Goal: Information Seeking & Learning: Learn about a topic

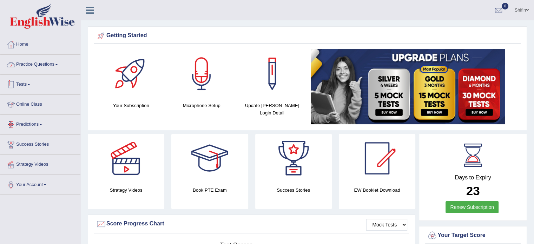
click at [55, 64] on link "Practice Questions" at bounding box center [40, 64] width 80 height 18
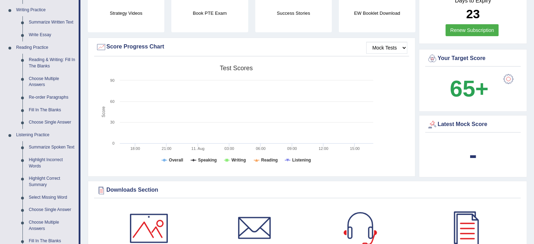
scroll to position [178, 0]
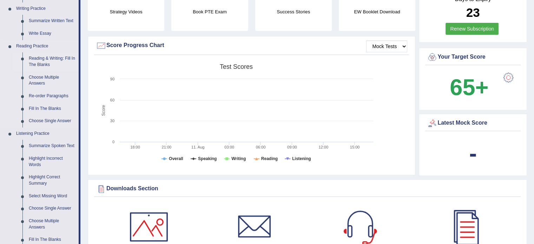
click at [45, 63] on link "Reading & Writing: Fill In The Blanks" at bounding box center [52, 61] width 53 height 19
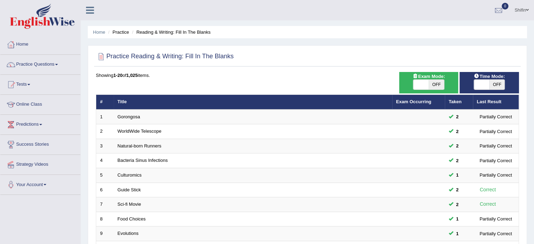
click at [534, 92] on html "Toggle navigation Home Practice Questions Speaking Practice Read Aloud Repeat S…" at bounding box center [267, 122] width 534 height 244
click at [484, 87] on span at bounding box center [481, 85] width 15 height 10
checkbox input "true"
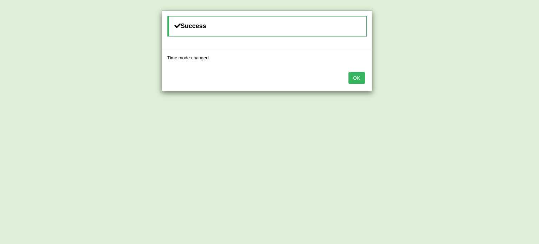
click at [355, 83] on button "OK" at bounding box center [357, 78] width 16 height 12
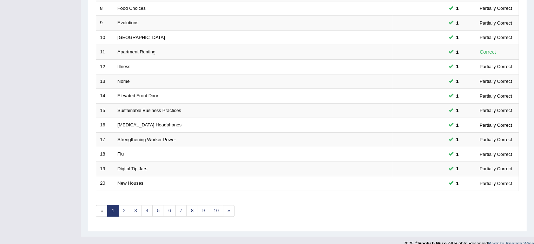
scroll to position [219, 0]
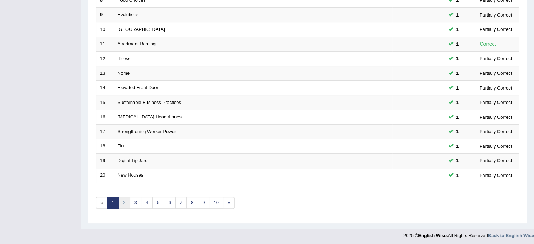
click at [121, 201] on link "2" at bounding box center [124, 203] width 12 height 12
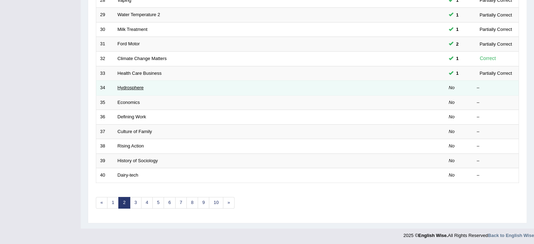
click at [125, 87] on link "Hydrosphere" at bounding box center [131, 87] width 26 height 5
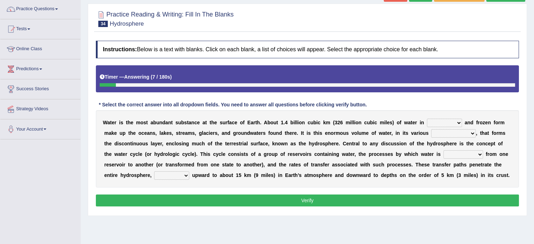
scroll to position [56, 0]
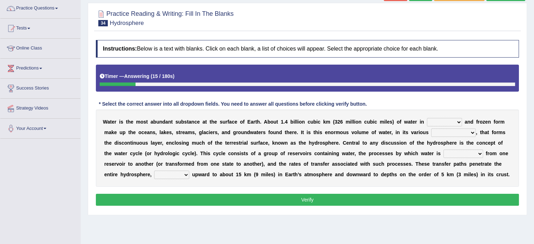
click at [447, 120] on select "liquid mixed gaseous solid" at bounding box center [444, 122] width 35 height 8
select select "liquid"
click at [427, 118] on select "liquid mixed gaseous solid" at bounding box center [444, 122] width 35 height 8
click at [457, 133] on select "levels formats fields manifestations" at bounding box center [453, 132] width 45 height 8
select select "formats"
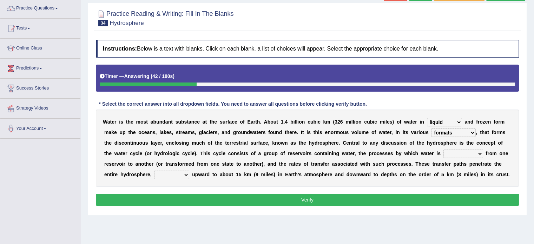
click at [431, 128] on select "levels formats fields manifestations" at bounding box center [453, 132] width 45 height 8
click at [454, 151] on select "transmitted transferred translated transplanted" at bounding box center [463, 154] width 40 height 8
select select "transferred"
click at [443, 150] on select "transmitted transferred translated transplanted" at bounding box center [463, 154] width 40 height 8
click at [472, 155] on select "transmitted transferred translated transplanted" at bounding box center [463, 154] width 40 height 8
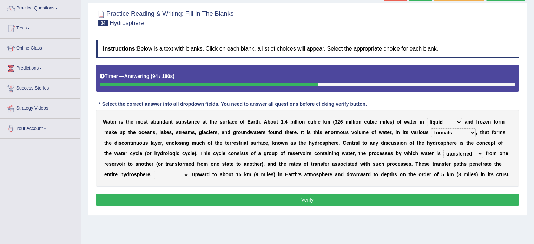
click at [472, 155] on select "transmitted transferred translated transplanted" at bounding box center [463, 154] width 40 height 8
click at [174, 173] on select "extending diving flying soanng" at bounding box center [171, 175] width 35 height 8
select select "extending"
click at [154, 171] on select "extending diving flying soanng" at bounding box center [171, 175] width 35 height 8
click at [371, 197] on button "Verify" at bounding box center [307, 200] width 423 height 12
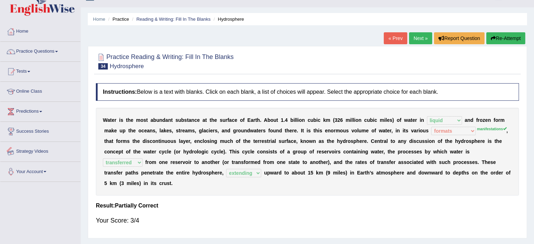
scroll to position [0, 0]
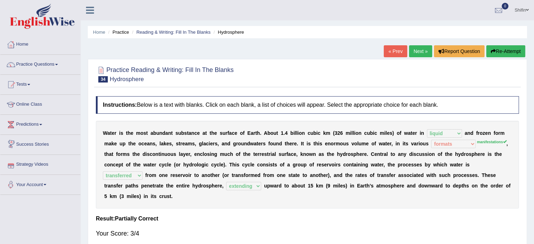
click at [420, 50] on link "Next »" at bounding box center [420, 51] width 23 height 12
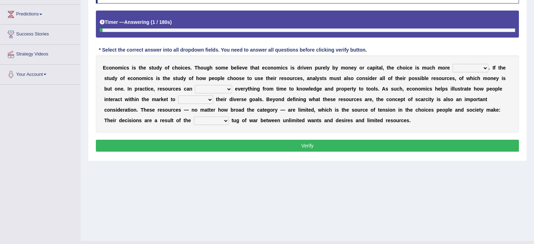
scroll to position [125, 0]
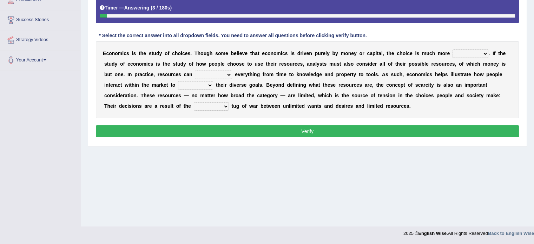
click at [534, 99] on div "Home Practice Reading & Writing: Fill In The Blanks Economics « Prev Next » Rep…" at bounding box center [307, 50] width 453 height 351
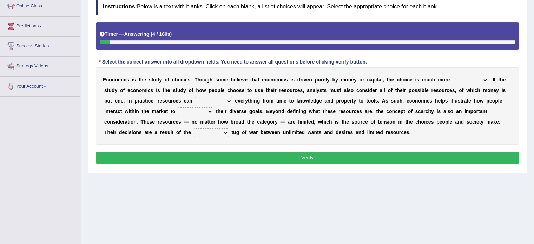
scroll to position [97, 0]
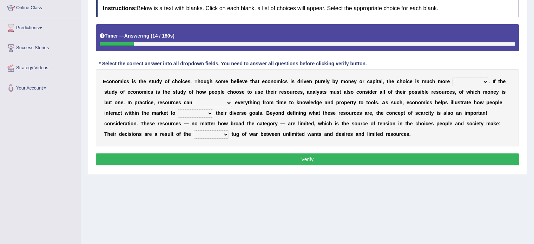
click at [463, 82] on select "discursive permissive expansive expensive" at bounding box center [471, 82] width 36 height 8
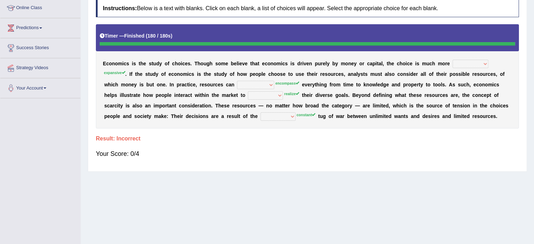
scroll to position [0, 0]
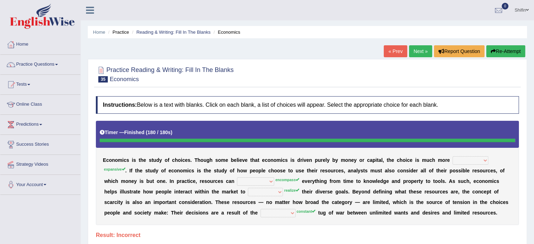
click at [507, 47] on button "Re-Attempt" at bounding box center [505, 51] width 39 height 12
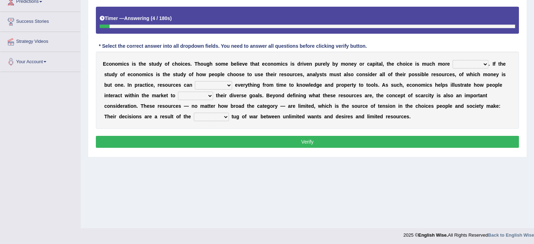
scroll to position [125, 0]
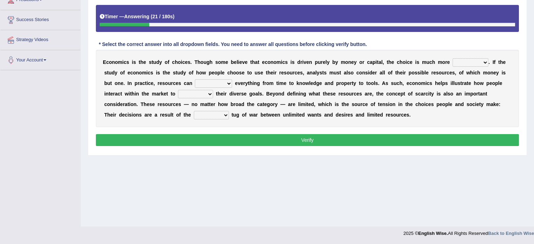
click at [462, 61] on select "discursive permissive expansive expensive" at bounding box center [471, 62] width 36 height 8
select select "permissive"
click at [453, 58] on select "discursive permissive expansive expensive" at bounding box center [471, 62] width 36 height 8
click at [204, 84] on select "trespass surpass debate encompass" at bounding box center [213, 83] width 37 height 8
select select "surpass"
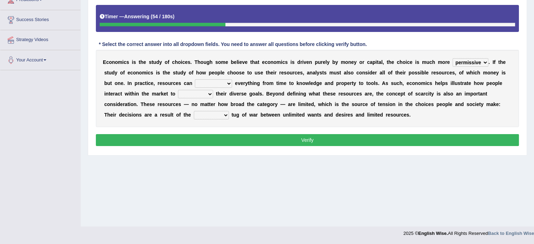
click at [195, 79] on select "trespass surpass debate encompass" at bounding box center [213, 83] width 37 height 8
click at [185, 93] on select "idolize realize utilize finalize" at bounding box center [195, 94] width 35 height 8
select select "realize"
click at [178, 90] on select "idolize realize utilize finalize" at bounding box center [195, 94] width 35 height 8
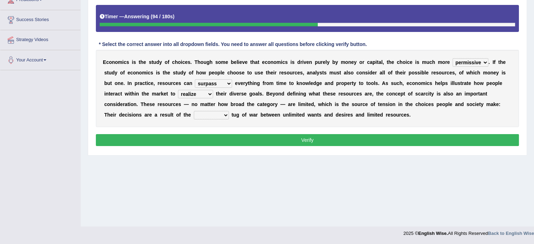
click at [212, 113] on select "resonant extant blatant constant" at bounding box center [211, 115] width 35 height 8
select select "constant"
click at [194, 111] on select "resonant extant blatant constant" at bounding box center [211, 115] width 35 height 8
click at [469, 61] on select "discursive permissive expansive expensive" at bounding box center [471, 62] width 36 height 8
select select "discursive"
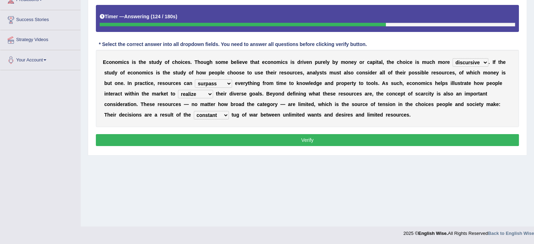
click at [453, 58] on select "discursive permissive expansive expensive" at bounding box center [471, 62] width 36 height 8
click at [468, 64] on select "discursive permissive expansive expensive" at bounding box center [471, 62] width 36 height 8
click at [439, 50] on div "E c o n o m i c s i s t h e s t u d y o f c h o i c e s . T h o u g h s o m e b…" at bounding box center [307, 88] width 423 height 77
click at [311, 143] on button "Verify" at bounding box center [307, 140] width 423 height 12
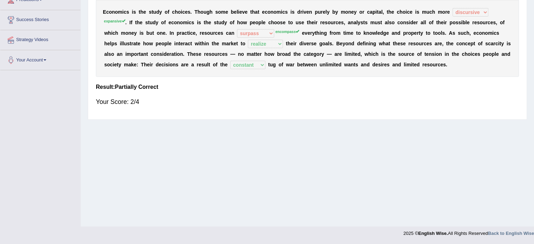
scroll to position [0, 0]
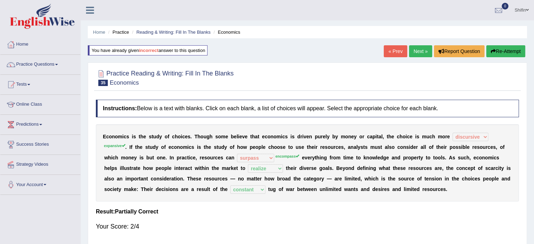
click at [418, 50] on link "Next »" at bounding box center [420, 51] width 23 height 12
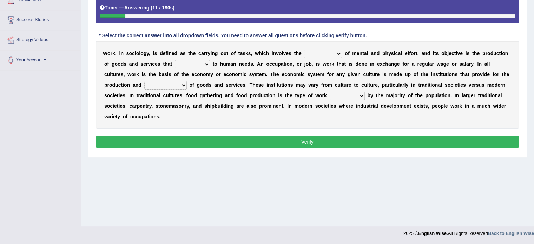
click at [314, 53] on select "conjecture apiculture posture expenditure" at bounding box center [323, 54] width 38 height 8
select select "conjecture"
click at [304, 50] on select "conjecture apiculture posture expenditure" at bounding box center [323, 54] width 38 height 8
click at [184, 63] on select "add design relate cater" at bounding box center [192, 64] width 35 height 8
select select "cater"
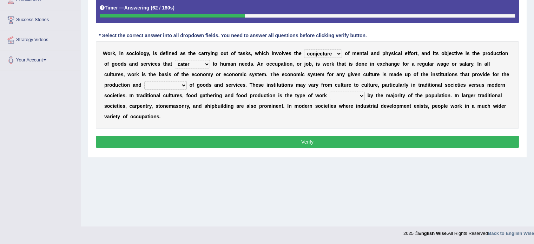
click at [175, 60] on select "add design relate cater" at bounding box center [192, 64] width 35 height 8
click at [161, 83] on select "figuration distribution consumption disintegration" at bounding box center [165, 85] width 42 height 8
select select "distribution"
click at [144, 81] on select "figuration distribution consumption disintegration" at bounding box center [165, 85] width 42 height 8
click at [339, 95] on select "canopied built occupied simplified" at bounding box center [347, 96] width 35 height 8
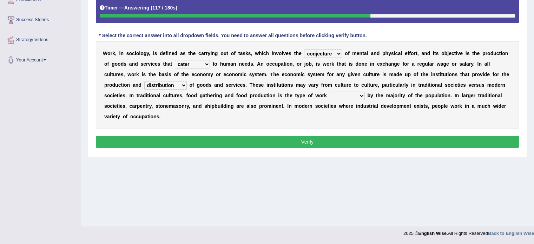
select select "built"
click at [330, 92] on select "canopied built occupied simplified" at bounding box center [347, 96] width 35 height 8
click at [339, 93] on select "canopied built occupied simplified" at bounding box center [347, 96] width 35 height 8
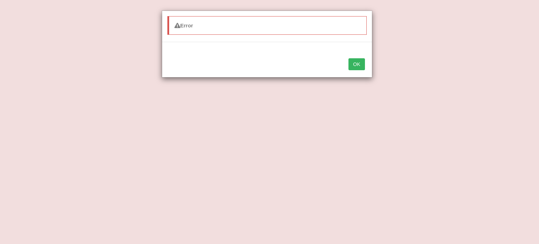
click at [357, 63] on button "OK" at bounding box center [357, 64] width 16 height 12
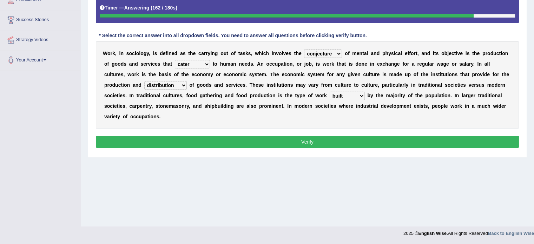
click at [344, 94] on select "canopied built occupied simplified" at bounding box center [347, 96] width 35 height 8
click at [391, 123] on div "W o r k , i n s o c i o l o g y , i s d e f i n e d a s t h e c a r r y i n g o…" at bounding box center [307, 85] width 423 height 88
click at [382, 136] on button "Verify" at bounding box center [307, 142] width 423 height 12
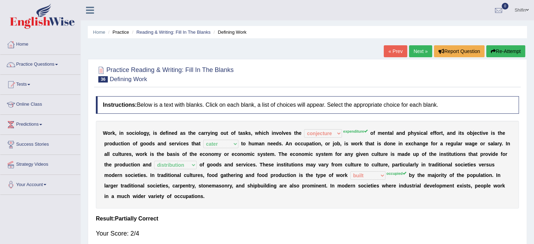
click at [416, 55] on link "Next »" at bounding box center [420, 51] width 23 height 12
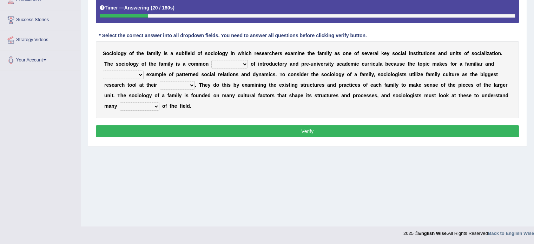
click at [227, 65] on select "component eminent opponent continent" at bounding box center [229, 64] width 37 height 8
select select "component"
click at [211, 60] on select "component eminent opponent continent" at bounding box center [229, 64] width 37 height 8
click at [239, 65] on select "component eminent opponent continent" at bounding box center [229, 64] width 37 height 8
click at [436, 72] on b "l" at bounding box center [436, 75] width 1 height 6
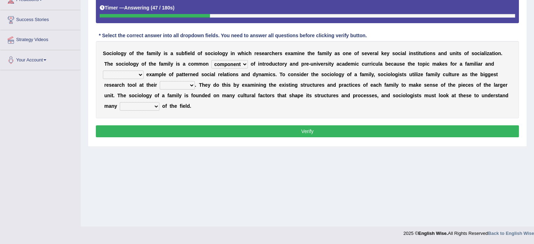
click at [115, 74] on select "ineffective introspective illustrative inoperative" at bounding box center [123, 75] width 41 height 8
select select "illustrative"
click at [103, 71] on select "ineffective introspective illustrative inoperative" at bounding box center [123, 75] width 41 height 8
click at [177, 86] on select "disposal proposal rehearsal refusal" at bounding box center [177, 85] width 35 height 8
select select "proposal"
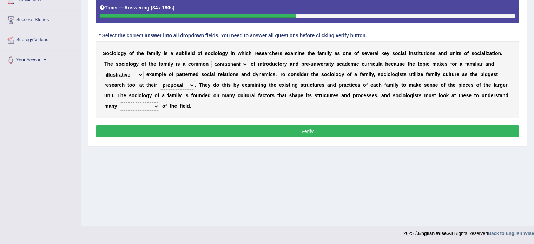
click at [160, 81] on select "disposal proposal rehearsal refusal" at bounding box center [177, 85] width 35 height 8
click at [148, 104] on select "refusal frailties amenities complexities" at bounding box center [140, 106] width 40 height 8
select select "complexities"
click at [120, 102] on select "refusal frailties amenities complexities" at bounding box center [140, 106] width 40 height 8
click at [177, 86] on select "disposal proposal rehearsal refusal" at bounding box center [177, 85] width 35 height 8
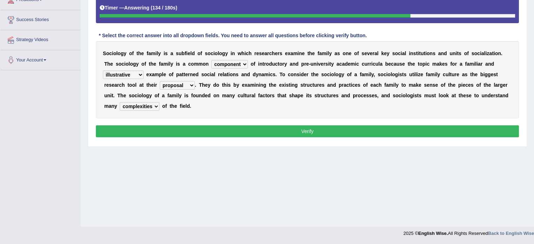
select select "rehearsal"
click at [160, 81] on select "disposal proposal rehearsal refusal" at bounding box center [177, 85] width 35 height 8
click at [267, 132] on button "Verify" at bounding box center [307, 131] width 423 height 12
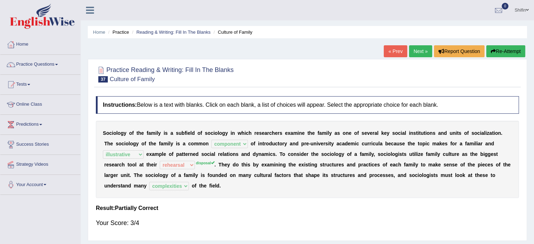
click at [415, 52] on link "Next »" at bounding box center [420, 51] width 23 height 12
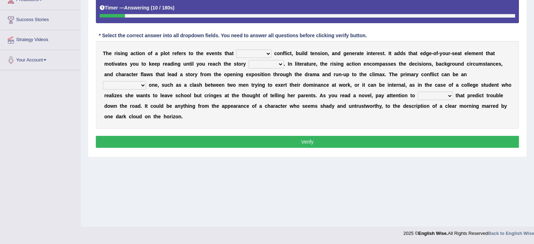
click at [251, 53] on select "provoke invoke revoke convoke" at bounding box center [253, 54] width 35 height 8
select select "provoke"
click at [236, 50] on select "provoke invoke revoke convoke" at bounding box center [253, 54] width 35 height 8
click at [253, 64] on select "element line flow climax" at bounding box center [266, 64] width 35 height 8
select select "line"
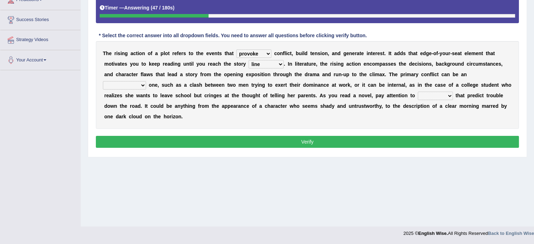
click at [249, 60] on select "element line flow climax" at bounding box center [266, 64] width 35 height 8
click at [255, 64] on select "element line flow climax" at bounding box center [266, 64] width 35 height 8
click at [295, 63] on div "T h e r i s i n g a c t i o n o f a p l o t r e f e r s t o t h e e v e n t s t…" at bounding box center [307, 85] width 423 height 88
click at [131, 87] on select "conditional external compositional functional" at bounding box center [124, 85] width 43 height 8
select select "external"
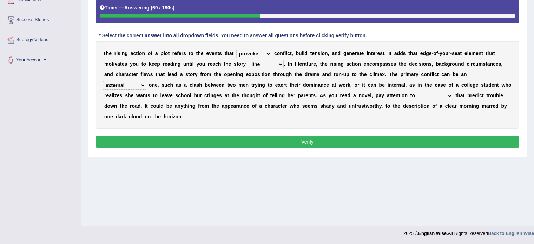
click at [103, 81] on select "conditional external compositional functional" at bounding box center [124, 85] width 43 height 8
click at [430, 95] on select "features glues clues traits" at bounding box center [435, 96] width 35 height 8
select select "clues"
click at [418, 92] on select "features glues clues traits" at bounding box center [435, 96] width 35 height 8
click at [226, 136] on p "Verify" at bounding box center [307, 142] width 423 height 12
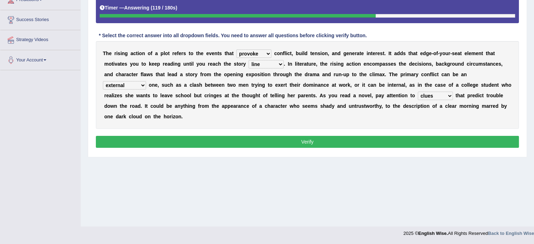
click at [301, 139] on button "Verify" at bounding box center [307, 142] width 423 height 12
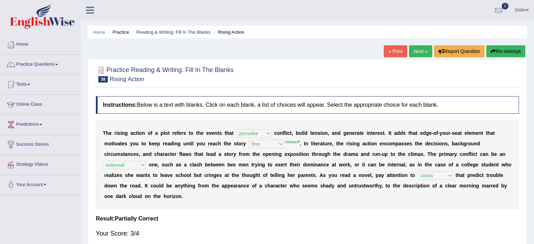
click at [418, 52] on link "Next »" at bounding box center [420, 51] width 23 height 12
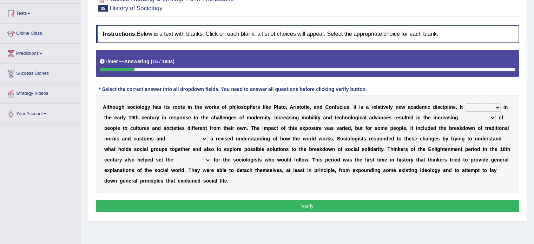
click at [473, 104] on select "emerged traversed survived invented" at bounding box center [483, 107] width 35 height 8
select select "emerged"
click at [466, 103] on select "emerged traversed survived invented" at bounding box center [483, 107] width 35 height 8
click at [476, 117] on select "embrasure closure enclosure exposure" at bounding box center [478, 118] width 35 height 8
select select "exposure"
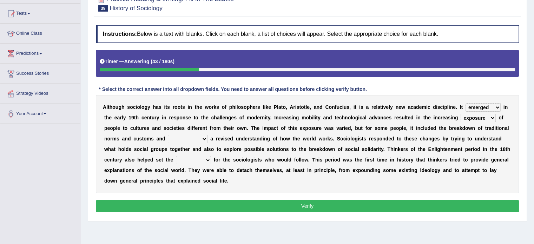
click at [461, 114] on select "embrasure closure enclosure exposure" at bounding box center [478, 118] width 35 height 8
click at [470, 118] on select "embrasure closure enclosure exposure" at bounding box center [478, 118] width 35 height 8
drag, startPoint x: 315, startPoint y: 131, endPoint x: 308, endPoint y: 131, distance: 6.7
click at [315, 131] on div "A l t h o u g h s o c i o l o g y h a s i t s r o o t s i n t h e w o r k s o f…" at bounding box center [307, 144] width 423 height 98
click at [184, 137] on select "unwarranted transplanted warranted implanted" at bounding box center [188, 139] width 40 height 8
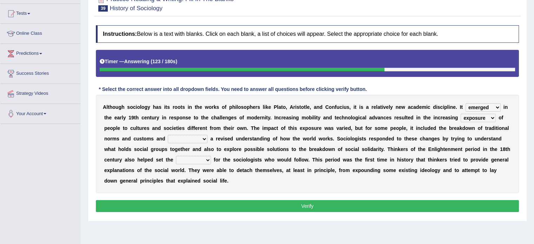
click at [257, 167] on b "h" at bounding box center [258, 170] width 3 height 6
click at [198, 138] on select "unwarranted transplanted warranted implanted" at bounding box center [188, 139] width 40 height 8
click at [168, 135] on select "unwarranted transplanted warranted implanted" at bounding box center [188, 139] width 40 height 8
click at [194, 137] on select "unwarranted transplanted warranted implanted" at bounding box center [188, 139] width 40 height 8
select select "implanted"
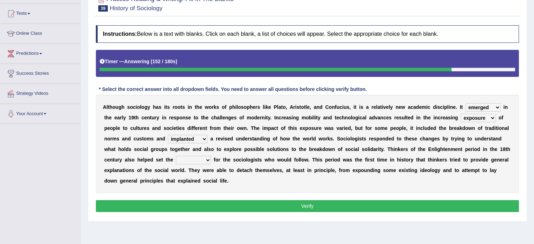
click at [168, 135] on select "unwarranted transplanted warranted implanted" at bounding box center [188, 139] width 40 height 8
click at [184, 159] on select "rule standard tone stage" at bounding box center [193, 160] width 35 height 8
select select "standard"
click at [176, 156] on select "rule standard tone stage" at bounding box center [193, 160] width 35 height 8
click at [183, 159] on select "rule standard tone stage" at bounding box center [193, 160] width 35 height 8
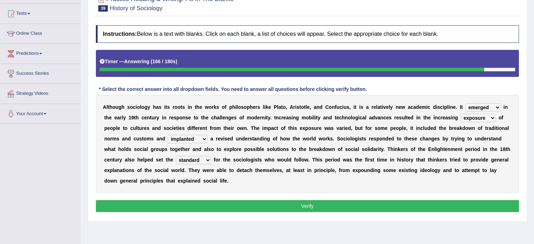
click at [183, 159] on select "rule standard tone stage" at bounding box center [193, 160] width 35 height 8
click at [199, 138] on select "unwarranted transplanted warranted implanted" at bounding box center [188, 139] width 40 height 8
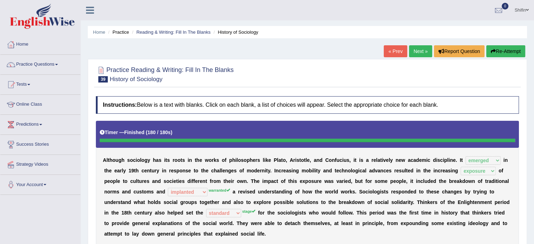
click at [414, 52] on link "Next »" at bounding box center [420, 51] width 23 height 12
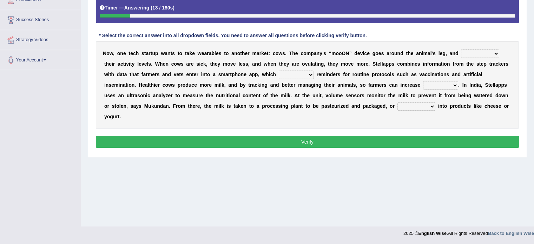
click at [474, 54] on select "stabilizes tracks polls overwhelms" at bounding box center [480, 54] width 38 height 8
select select "tracks"
click at [461, 50] on select "stabilizes tracks polls overwhelms" at bounding box center [480, 54] width 38 height 8
click at [289, 74] on select "argues imbues issues retrieves" at bounding box center [296, 75] width 35 height 8
select select "issues"
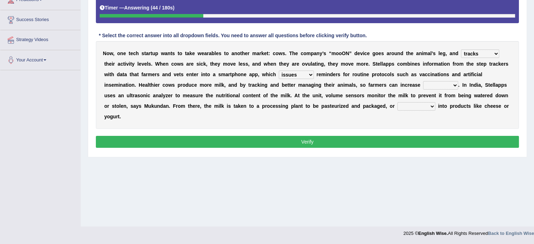
click at [279, 71] on select "argues imbues issues retrieves" at bounding box center [296, 75] width 35 height 8
click at [297, 75] on select "argues imbues issues retrieves" at bounding box center [296, 75] width 35 height 8
click at [279, 71] on select "argues imbues issues retrieves" at bounding box center [296, 75] width 35 height 8
click at [431, 86] on select "fields infields yields heralds" at bounding box center [440, 85] width 35 height 8
select select "yields"
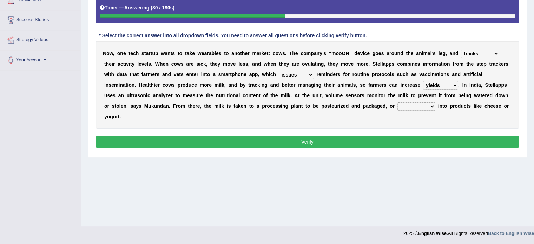
click at [423, 81] on select "fields infields yields heralds" at bounding box center [440, 85] width 35 height 8
click at [418, 105] on select "contracted converted combated constrained" at bounding box center [416, 106] width 38 height 8
select select "converted"
click at [397, 102] on select "contracted converted combated constrained" at bounding box center [416, 106] width 38 height 8
click at [310, 73] on select "argues imbues issues retrieves" at bounding box center [296, 75] width 35 height 8
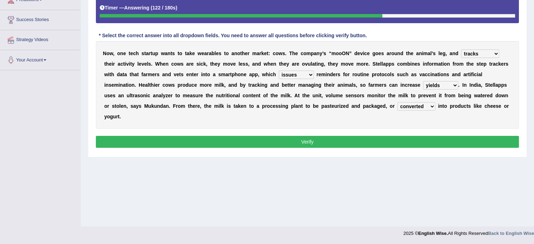
click at [227, 185] on div "Home Practice Reading & Writing: Fill In The Blanks Dairy-tech « Prev Next » Re…" at bounding box center [307, 50] width 453 height 351
click at [306, 141] on button "Verify" at bounding box center [307, 142] width 423 height 12
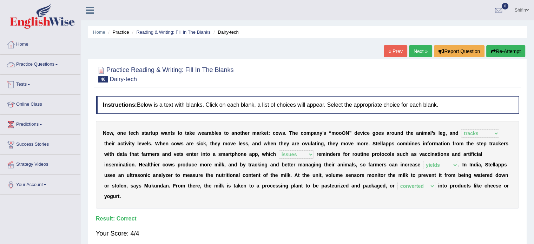
click at [32, 67] on link "Practice Questions" at bounding box center [40, 64] width 80 height 18
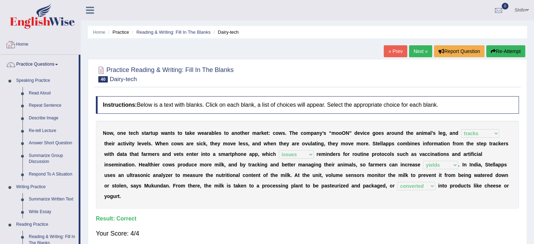
click at [20, 47] on link "Home" at bounding box center [40, 44] width 80 height 18
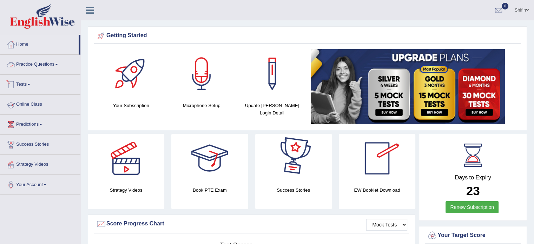
click at [46, 65] on link "Practice Questions" at bounding box center [40, 64] width 80 height 18
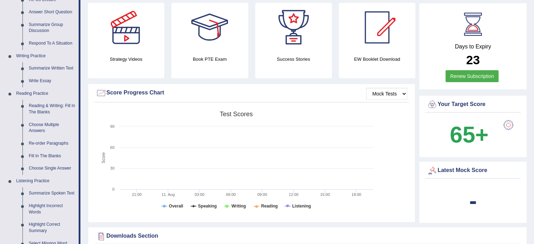
scroll to position [177, 0]
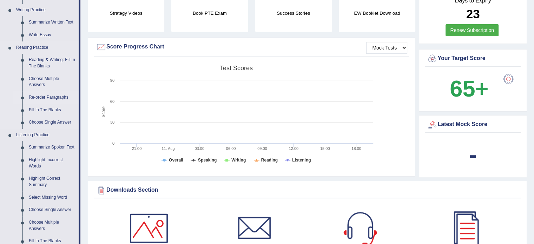
click at [40, 97] on link "Re-order Paragraphs" at bounding box center [52, 97] width 53 height 13
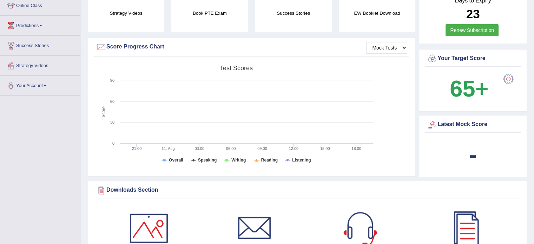
scroll to position [255, 0]
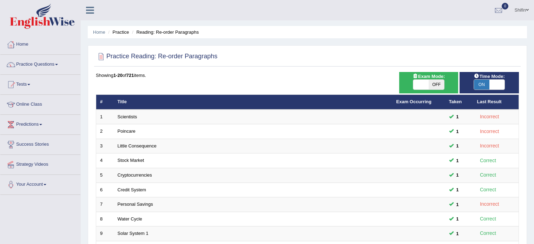
drag, startPoint x: 0, startPoint y: 0, endPoint x: 117, endPoint y: 189, distance: 222.2
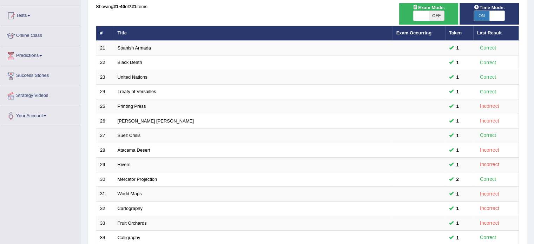
scroll to position [219, 0]
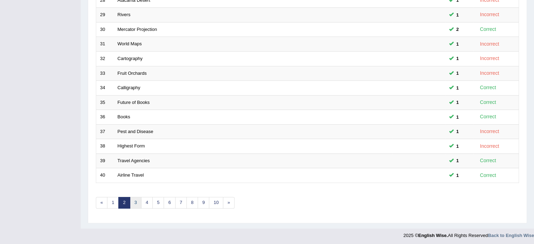
click at [134, 202] on link "3" at bounding box center [136, 203] width 12 height 12
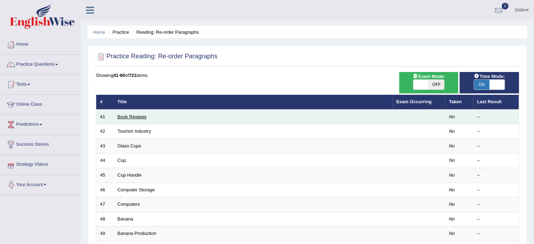
click at [133, 116] on link "Book Reviews" at bounding box center [132, 116] width 29 height 5
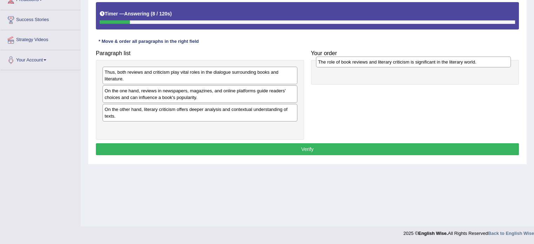
drag, startPoint x: 131, startPoint y: 112, endPoint x: 344, endPoint y: 65, distance: 218.6
click at [344, 65] on div "The role of book reviews and literary criticism is significant in the literary …" at bounding box center [413, 62] width 195 height 11
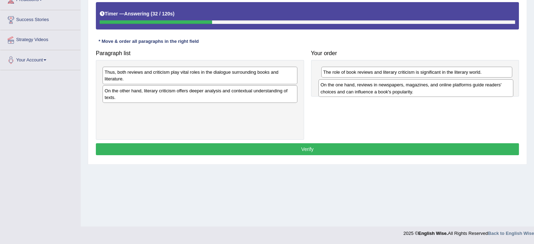
drag, startPoint x: 147, startPoint y: 94, endPoint x: 362, endPoint y: 87, distance: 214.3
click at [362, 87] on div "On the one hand, reviews in newspapers, magazines, and online platforms guide r…" at bounding box center [415, 88] width 195 height 18
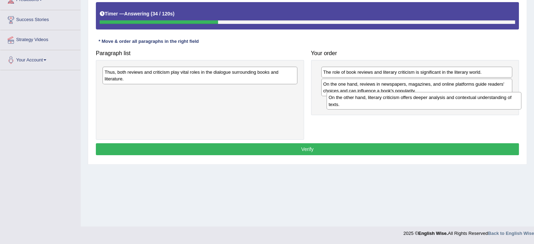
drag, startPoint x: 156, startPoint y: 93, endPoint x: 380, endPoint y: 99, distance: 224.1
click at [380, 99] on div "On the other hand, literary criticism offers deeper analysis and contextual und…" at bounding box center [424, 101] width 195 height 18
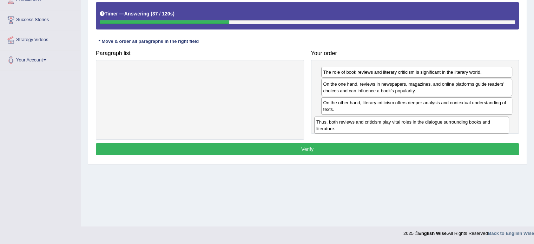
drag, startPoint x: 146, startPoint y: 74, endPoint x: 357, endPoint y: 124, distance: 217.5
click at [357, 124] on div "Thus, both reviews and criticism play vital roles in the dialogue surrounding b…" at bounding box center [411, 126] width 195 height 18
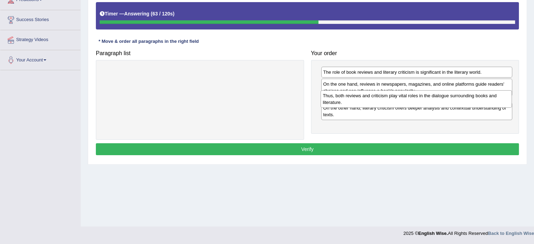
drag, startPoint x: 393, startPoint y: 127, endPoint x: 394, endPoint y: 102, distance: 24.6
click at [394, 102] on div "Thus, both reviews and criticism play vital roles in the dialogue surrounding b…" at bounding box center [416, 99] width 191 height 18
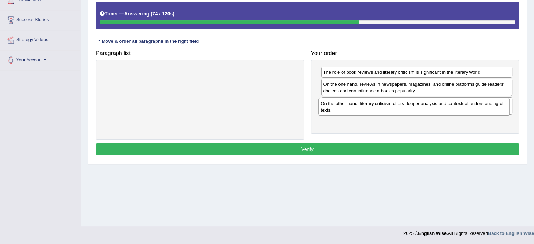
drag, startPoint x: 391, startPoint y: 126, endPoint x: 388, endPoint y: 107, distance: 19.1
click at [388, 107] on div "On the other hand, literary criticism offers deeper analysis and contextual und…" at bounding box center [413, 107] width 191 height 18
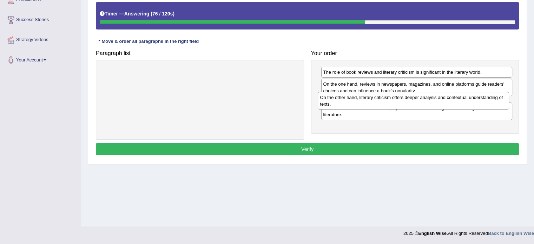
drag, startPoint x: 391, startPoint y: 123, endPoint x: 389, endPoint y: 98, distance: 25.3
click at [389, 98] on div "On the other hand, literary criticism offers deeper analysis and contextual und…" at bounding box center [413, 101] width 191 height 18
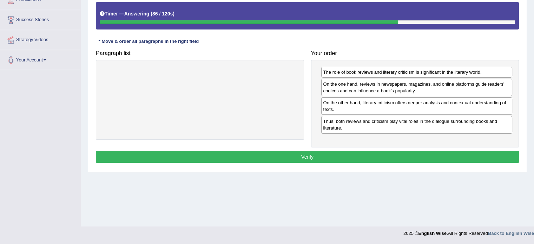
click at [339, 152] on button "Verify" at bounding box center [307, 157] width 423 height 12
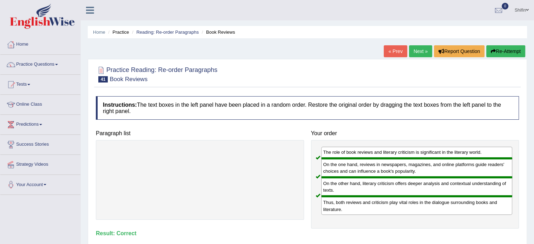
click at [417, 50] on link "Next »" at bounding box center [420, 51] width 23 height 12
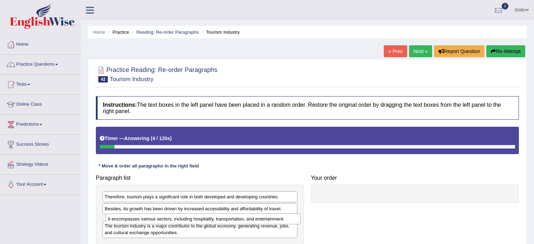
click at [126, 213] on div "It encompasses various sectors, including hospitality, transportation, and ente…" at bounding box center [203, 218] width 195 height 11
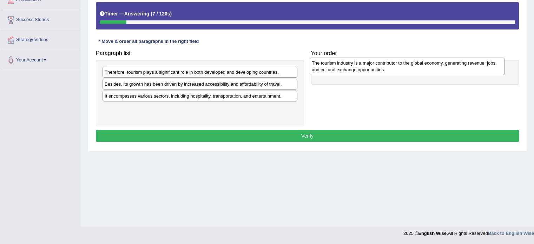
drag, startPoint x: 117, startPoint y: 112, endPoint x: 324, endPoint y: 67, distance: 212.0
click at [324, 67] on div "The tourism industry is a major contributor to the global economy, generating r…" at bounding box center [407, 67] width 195 height 18
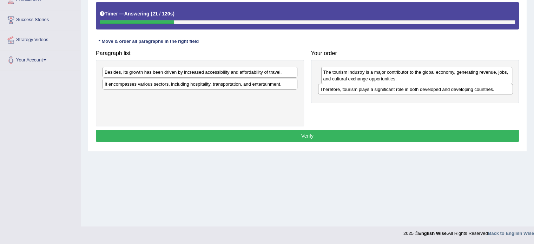
drag, startPoint x: 167, startPoint y: 74, endPoint x: 383, endPoint y: 91, distance: 216.2
click at [383, 91] on div "Therefore, tourism plays a significant role in both developed and developing co…" at bounding box center [415, 89] width 195 height 11
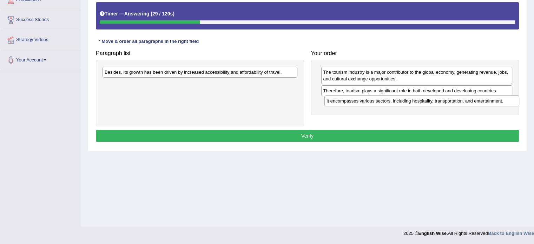
drag, startPoint x: 138, startPoint y: 84, endPoint x: 360, endPoint y: 101, distance: 222.5
click at [360, 101] on div "It encompasses various sectors, including hospitality, transportation, and ente…" at bounding box center [421, 100] width 195 height 11
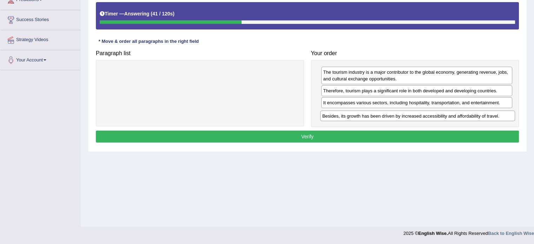
drag, startPoint x: 189, startPoint y: 72, endPoint x: 406, endPoint y: 114, distance: 220.7
click at [406, 114] on div "Besides, its growth has been driven by increased accessibility and affordabilit…" at bounding box center [417, 116] width 195 height 11
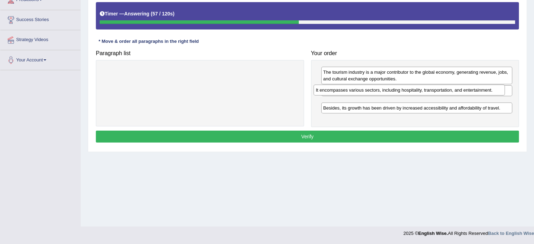
drag, startPoint x: 404, startPoint y: 102, endPoint x: 398, endPoint y: 87, distance: 16.5
click at [397, 88] on div "It encompasses various sectors, including hospitality, transportation, and ente…" at bounding box center [409, 90] width 191 height 11
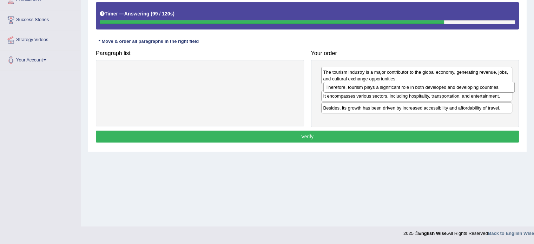
drag, startPoint x: 351, startPoint y: 104, endPoint x: 347, endPoint y: 84, distance: 20.1
click at [351, 87] on div "Therefore, tourism plays a significant role in both developed and developing co…" at bounding box center [418, 87] width 191 height 11
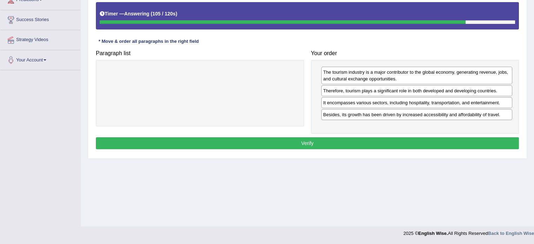
click at [355, 141] on button "Verify" at bounding box center [307, 143] width 423 height 12
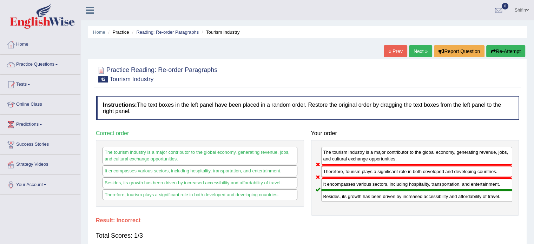
click at [412, 52] on link "Next »" at bounding box center [420, 51] width 23 height 12
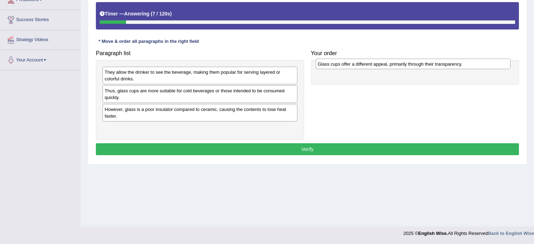
drag, startPoint x: 122, startPoint y: 73, endPoint x: 333, endPoint y: 65, distance: 211.2
click at [334, 65] on div "Glass cups offer a different appeal, primarily through their transparency." at bounding box center [413, 64] width 195 height 11
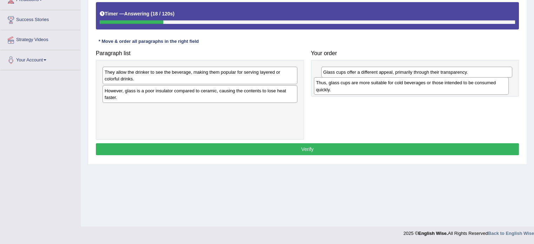
drag, startPoint x: 128, startPoint y: 96, endPoint x: 340, endPoint y: 88, distance: 211.5
click at [340, 88] on div "Thus, glass cups are more suitable for cold beverages or those intended to be c…" at bounding box center [411, 86] width 195 height 18
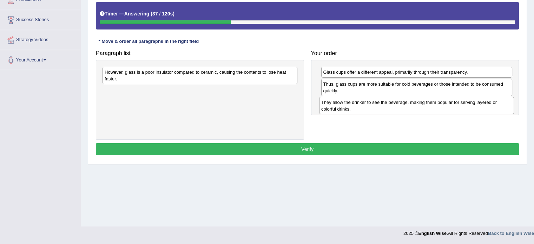
drag, startPoint x: 144, startPoint y: 77, endPoint x: 361, endPoint y: 107, distance: 218.7
click at [361, 107] on div "They allow the drinker to see the beverage, making them popular for serving lay…" at bounding box center [416, 106] width 195 height 18
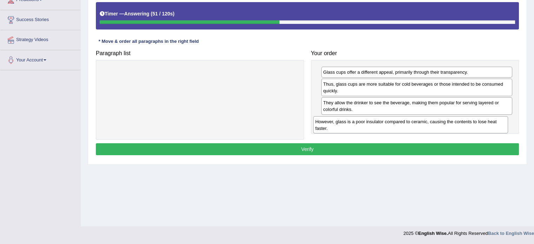
drag, startPoint x: 135, startPoint y: 75, endPoint x: 346, endPoint y: 124, distance: 216.9
click at [346, 124] on div "However, glass is a poor insulator compared to ceramic, causing the contents to…" at bounding box center [410, 125] width 195 height 18
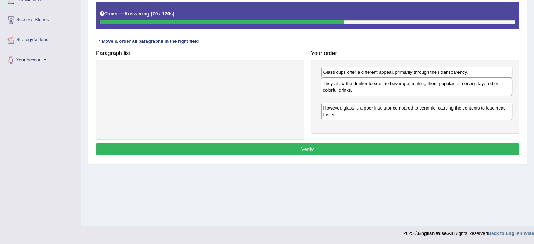
drag, startPoint x: 373, startPoint y: 108, endPoint x: 372, endPoint y: 84, distance: 24.6
click at [372, 86] on div "They allow the drinker to see the beverage, making them popular for serving lay…" at bounding box center [416, 87] width 191 height 18
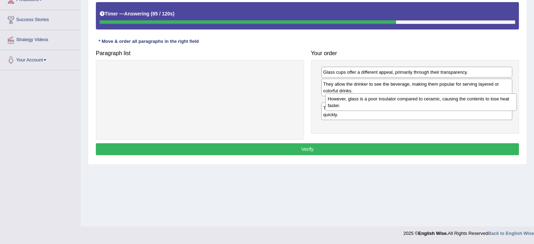
drag, startPoint x: 365, startPoint y: 126, endPoint x: 369, endPoint y: 102, distance: 24.5
click at [370, 103] on div "However, glass is a poor insulator compared to ceramic, causing the contents to…" at bounding box center [420, 102] width 191 height 18
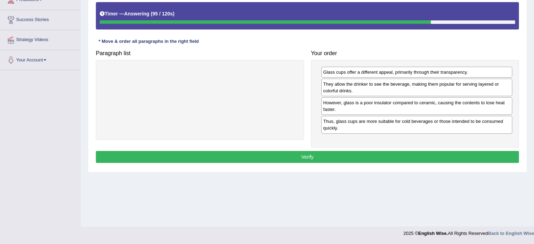
click at [309, 157] on button "Verify" at bounding box center [307, 157] width 423 height 12
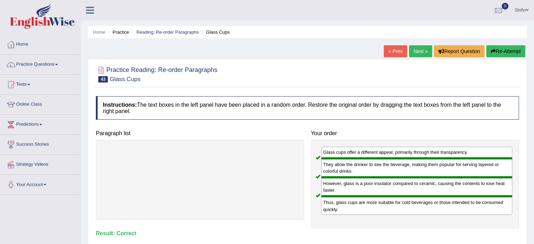
click at [416, 50] on link "Next »" at bounding box center [420, 51] width 23 height 12
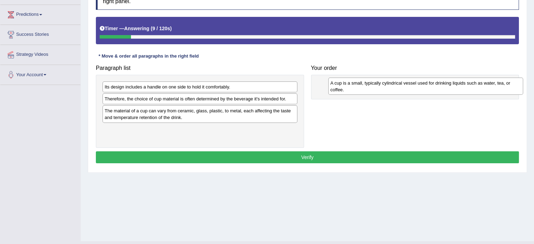
drag, startPoint x: 205, startPoint y: 92, endPoint x: 431, endPoint y: 88, distance: 225.8
click at [431, 88] on div "A cup is a small, typically cylindrical vessel used for drinking liquids such a…" at bounding box center [425, 87] width 195 height 18
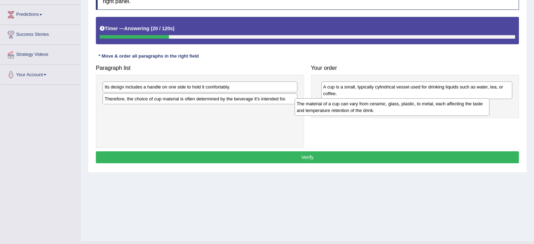
drag, startPoint x: 137, startPoint y: 113, endPoint x: 322, endPoint y: 107, distance: 185.5
click at [322, 107] on div "The material of a cup can vary from ceramic, glass, plastic, to metal, each aff…" at bounding box center [392, 107] width 195 height 18
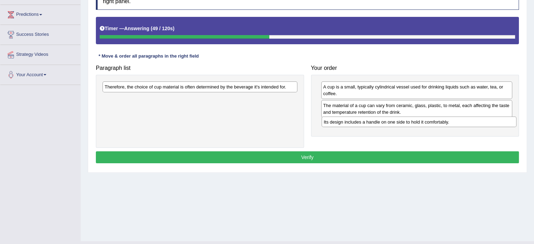
drag, startPoint x: 164, startPoint y: 89, endPoint x: 381, endPoint y: 124, distance: 219.4
click at [381, 124] on div "Its design includes a handle on one side to hold it comfortably." at bounding box center [419, 122] width 195 height 11
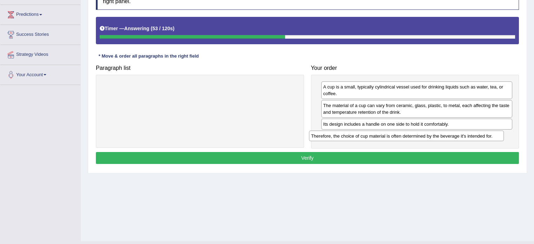
drag, startPoint x: 236, startPoint y: 82, endPoint x: 442, endPoint y: 131, distance: 212.2
click at [442, 131] on div "Therefore, the choice of cup material is often determined by the beverage it's …" at bounding box center [406, 136] width 195 height 11
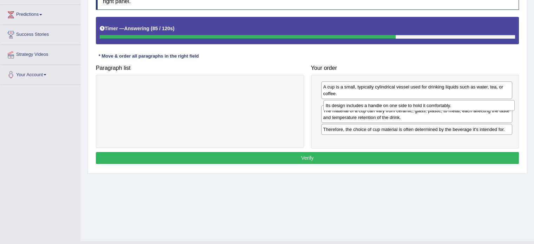
drag, startPoint x: 338, startPoint y: 125, endPoint x: 341, endPoint y: 106, distance: 18.8
click at [341, 106] on div "Its design includes a handle on one side to hold it comfortably." at bounding box center [418, 105] width 191 height 11
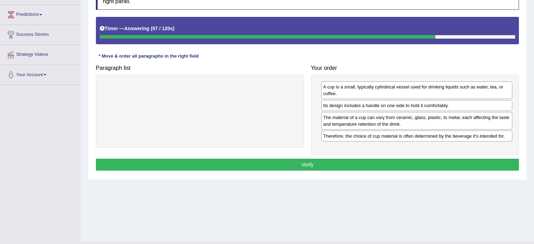
click at [346, 165] on button "Verify" at bounding box center [307, 165] width 423 height 12
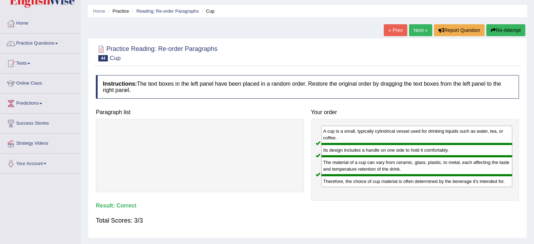
scroll to position [1, 0]
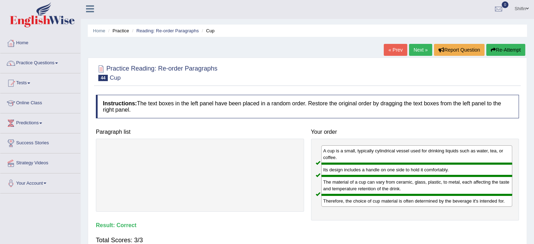
click at [415, 51] on link "Next »" at bounding box center [420, 50] width 23 height 12
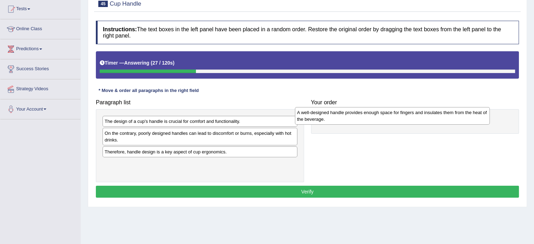
drag, startPoint x: 177, startPoint y: 134, endPoint x: 351, endPoint y: 117, distance: 175.1
click at [351, 117] on div "A well-designed handle provides enough space for fingers and insulates them fro…" at bounding box center [392, 116] width 195 height 18
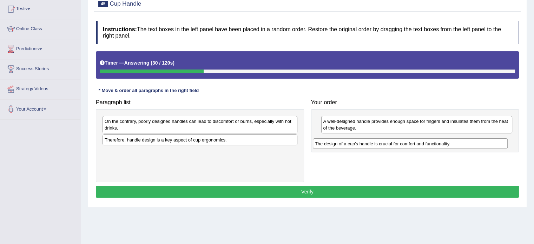
drag, startPoint x: 206, startPoint y: 129, endPoint x: 356, endPoint y: 141, distance: 150.4
click at [355, 143] on div "The design of a cup's handle is crucial for comfort and functionality." at bounding box center [410, 143] width 195 height 11
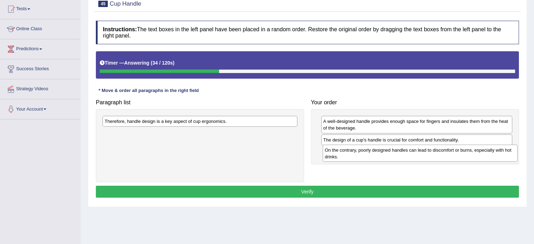
drag, startPoint x: 157, startPoint y: 125, endPoint x: 377, endPoint y: 154, distance: 221.7
click at [377, 154] on div "On the contrary, poorly designed handles can lead to discomfort or burns, espec…" at bounding box center [420, 154] width 195 height 18
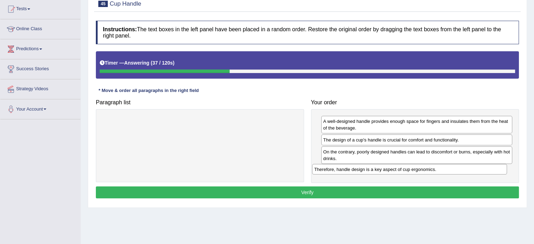
drag, startPoint x: 139, startPoint y: 121, endPoint x: 350, endPoint y: 170, distance: 215.7
click at [350, 170] on div "Therefore, handle design is a key aspect of cup ergonomics." at bounding box center [409, 169] width 195 height 11
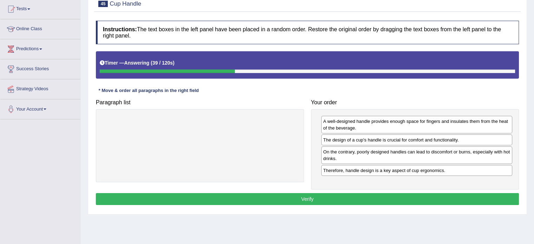
click at [303, 195] on button "Verify" at bounding box center [307, 199] width 423 height 12
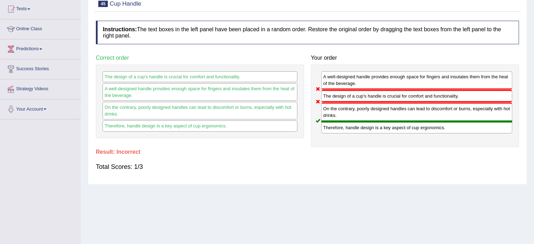
drag, startPoint x: 349, startPoint y: 97, endPoint x: 355, endPoint y: 64, distance: 33.5
click at [355, 62] on div "Your order A well-designed handle provides enough space for fingers and insulat…" at bounding box center [415, 98] width 215 height 95
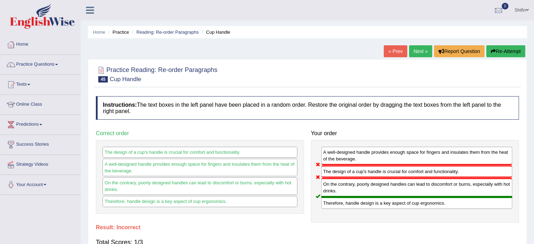
click at [426, 48] on link "Next »" at bounding box center [420, 51] width 23 height 12
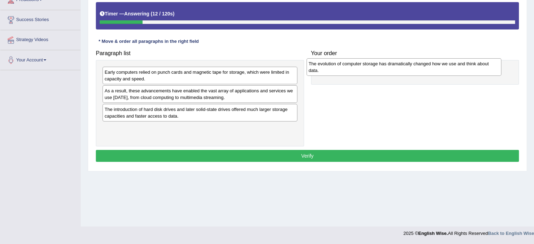
drag, startPoint x: 188, startPoint y: 117, endPoint x: 392, endPoint y: 72, distance: 208.9
click at [392, 72] on div "The evolution of computer storage has dramatically changed how we use and think…" at bounding box center [403, 67] width 195 height 18
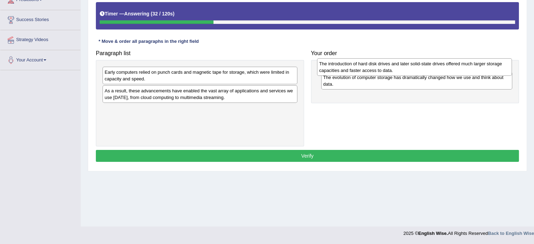
drag, startPoint x: 256, startPoint y: 116, endPoint x: 393, endPoint y: 71, distance: 144.0
click at [393, 71] on div "The introduction of hard disk drives and later solid-state drives offered much …" at bounding box center [414, 67] width 195 height 18
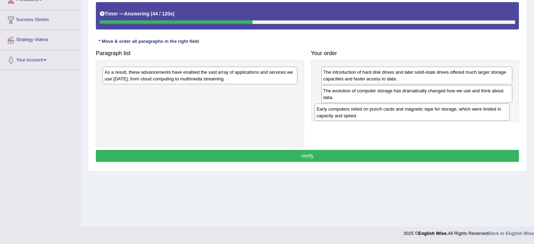
drag, startPoint x: 142, startPoint y: 77, endPoint x: 356, endPoint y: 111, distance: 216.8
click at [356, 111] on div "Early computers relied on punch cards and magnetic tape for storage, which were…" at bounding box center [412, 113] width 195 height 18
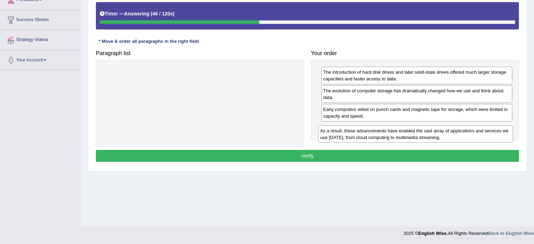
drag, startPoint x: 190, startPoint y: 77, endPoint x: 400, endPoint y: 132, distance: 217.8
click at [405, 134] on div "As a result, these advancements have enabled the vast array of applications and…" at bounding box center [415, 134] width 195 height 18
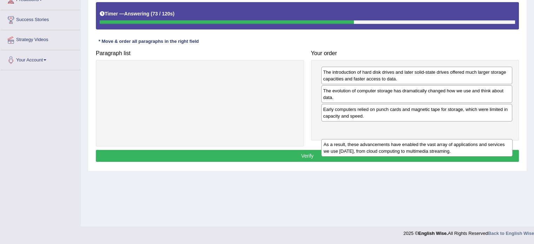
drag, startPoint x: 363, startPoint y: 121, endPoint x: 364, endPoint y: 138, distance: 16.9
click at [364, 139] on div "As a result, these advancements have enabled the vast array of applications and…" at bounding box center [416, 148] width 191 height 18
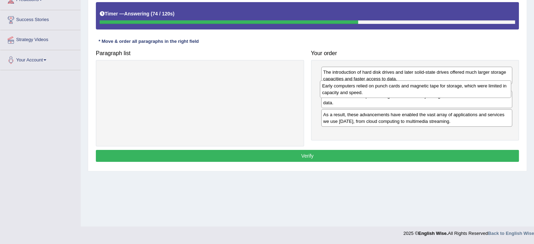
drag, startPoint x: 348, startPoint y: 112, endPoint x: 347, endPoint y: 89, distance: 22.8
click at [347, 89] on div "Early computers relied on punch cards and magnetic tape for storage, which were…" at bounding box center [415, 89] width 191 height 18
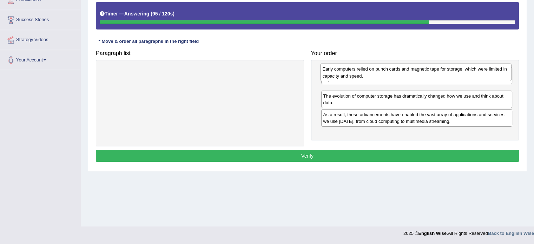
drag, startPoint x: 376, startPoint y: 97, endPoint x: 375, endPoint y: 73, distance: 24.3
click at [375, 73] on div "Early computers relied on punch cards and magnetic tape for storage, which were…" at bounding box center [415, 73] width 191 height 18
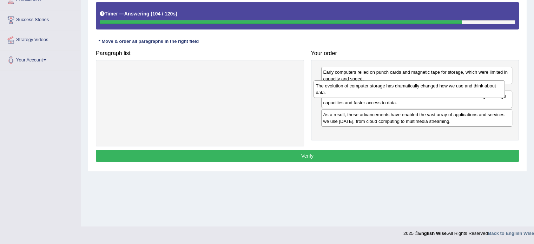
drag, startPoint x: 382, startPoint y: 115, endPoint x: 375, endPoint y: 92, distance: 24.0
click at [375, 92] on div "The evolution of computer storage has dramatically changed how we use and think…" at bounding box center [409, 89] width 191 height 18
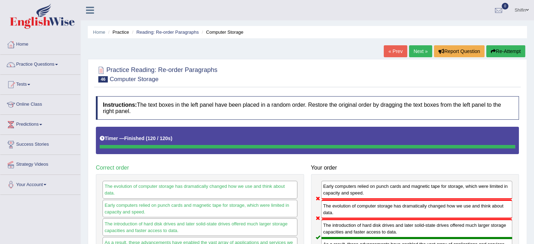
click at [420, 49] on link "Next »" at bounding box center [420, 51] width 23 height 12
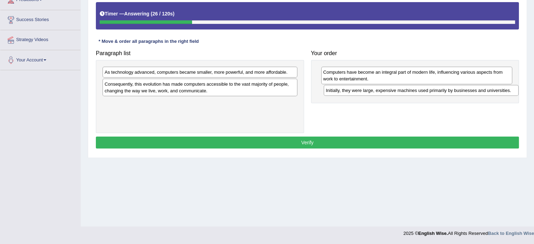
drag, startPoint x: 176, startPoint y: 83, endPoint x: 397, endPoint y: 90, distance: 221.3
click at [397, 90] on div "Initially, they were large, expensive machines used primarily by businesses and…" at bounding box center [421, 90] width 195 height 11
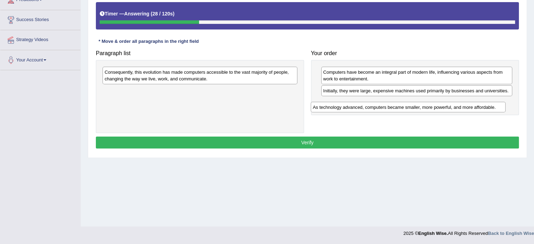
drag, startPoint x: 202, startPoint y: 73, endPoint x: 411, endPoint y: 103, distance: 212.1
click at [411, 104] on div "As technology advanced, computers became smaller, more powerful, and more affor…" at bounding box center [408, 107] width 195 height 11
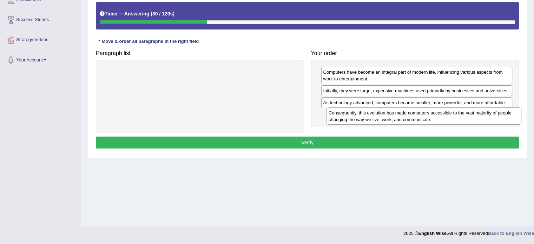
drag, startPoint x: 132, startPoint y: 76, endPoint x: 352, endPoint y: 116, distance: 223.4
click at [352, 116] on div "Consequently, this evolution has made computers accessible to the vast majority…" at bounding box center [424, 116] width 195 height 18
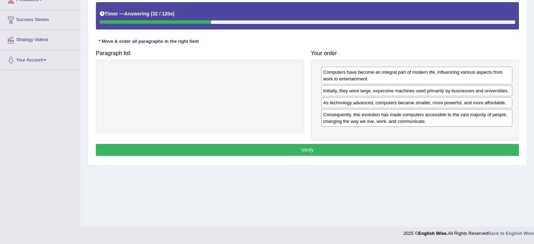
click at [324, 149] on button "Verify" at bounding box center [307, 150] width 423 height 12
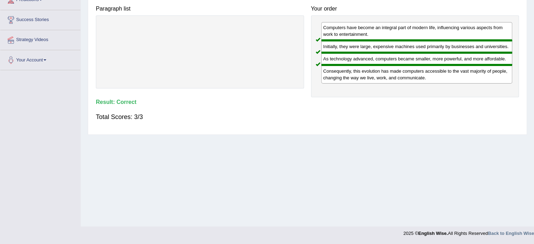
scroll to position [43, 0]
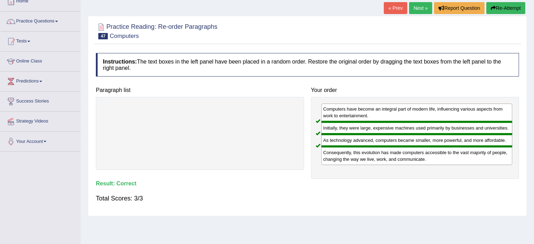
click at [414, 8] on link "Next »" at bounding box center [420, 8] width 23 height 12
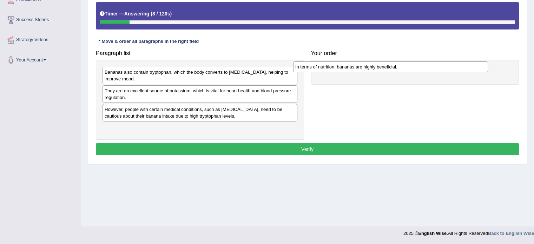
drag, startPoint x: 147, startPoint y: 128, endPoint x: 338, endPoint y: 67, distance: 200.1
click at [338, 67] on div "In terms of nutrition, bananas are highly beneficial." at bounding box center [390, 66] width 195 height 11
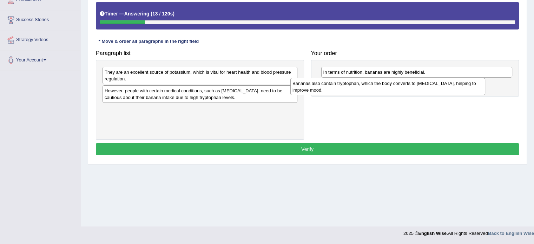
drag, startPoint x: 168, startPoint y: 76, endPoint x: 358, endPoint y: 84, distance: 190.4
click at [357, 86] on div "Bananas also contain tryptophan, which the body converts to [MEDICAL_DATA], hel…" at bounding box center [387, 87] width 195 height 18
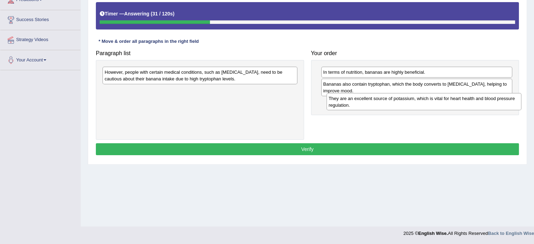
drag, startPoint x: 204, startPoint y: 77, endPoint x: 428, endPoint y: 103, distance: 225.5
click at [428, 103] on div "They are an excellent source of potassium, which is vital for heart health and …" at bounding box center [424, 102] width 195 height 18
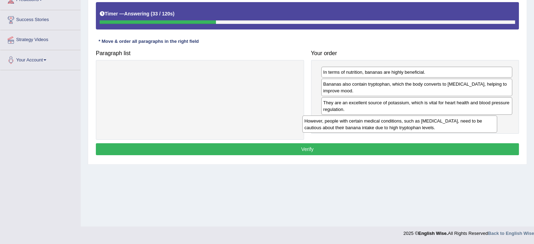
drag, startPoint x: 163, startPoint y: 84, endPoint x: 371, endPoint y: 123, distance: 211.4
click at [371, 124] on div "However, people with certain medical conditions, such as [MEDICAL_DATA], need t…" at bounding box center [399, 125] width 195 height 18
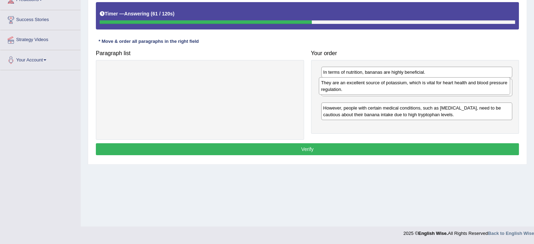
drag, startPoint x: 372, startPoint y: 109, endPoint x: 370, endPoint y: 87, distance: 22.6
click at [370, 90] on div "They are an excellent source of potassium, which is vital for heart health and …" at bounding box center [414, 86] width 191 height 18
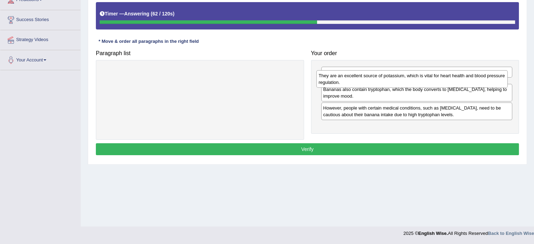
drag, startPoint x: 364, startPoint y: 104, endPoint x: 360, endPoint y: 77, distance: 27.1
click at [360, 77] on div "They are an excellent source of potassium, which is vital for heart health and …" at bounding box center [411, 79] width 191 height 18
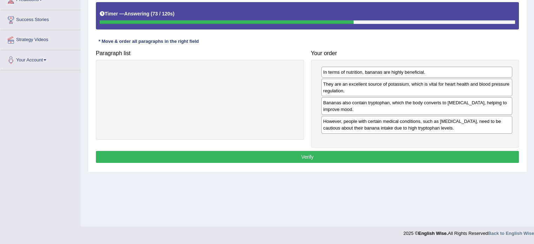
click at [381, 152] on button "Verify" at bounding box center [307, 157] width 423 height 12
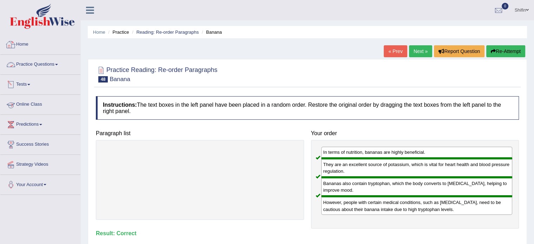
click at [27, 45] on link "Home" at bounding box center [40, 44] width 80 height 18
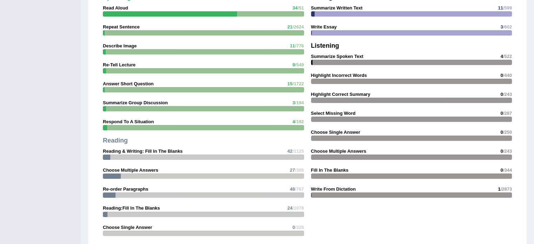
scroll to position [625, 0]
